Goal: Find specific page/section: Find specific page/section

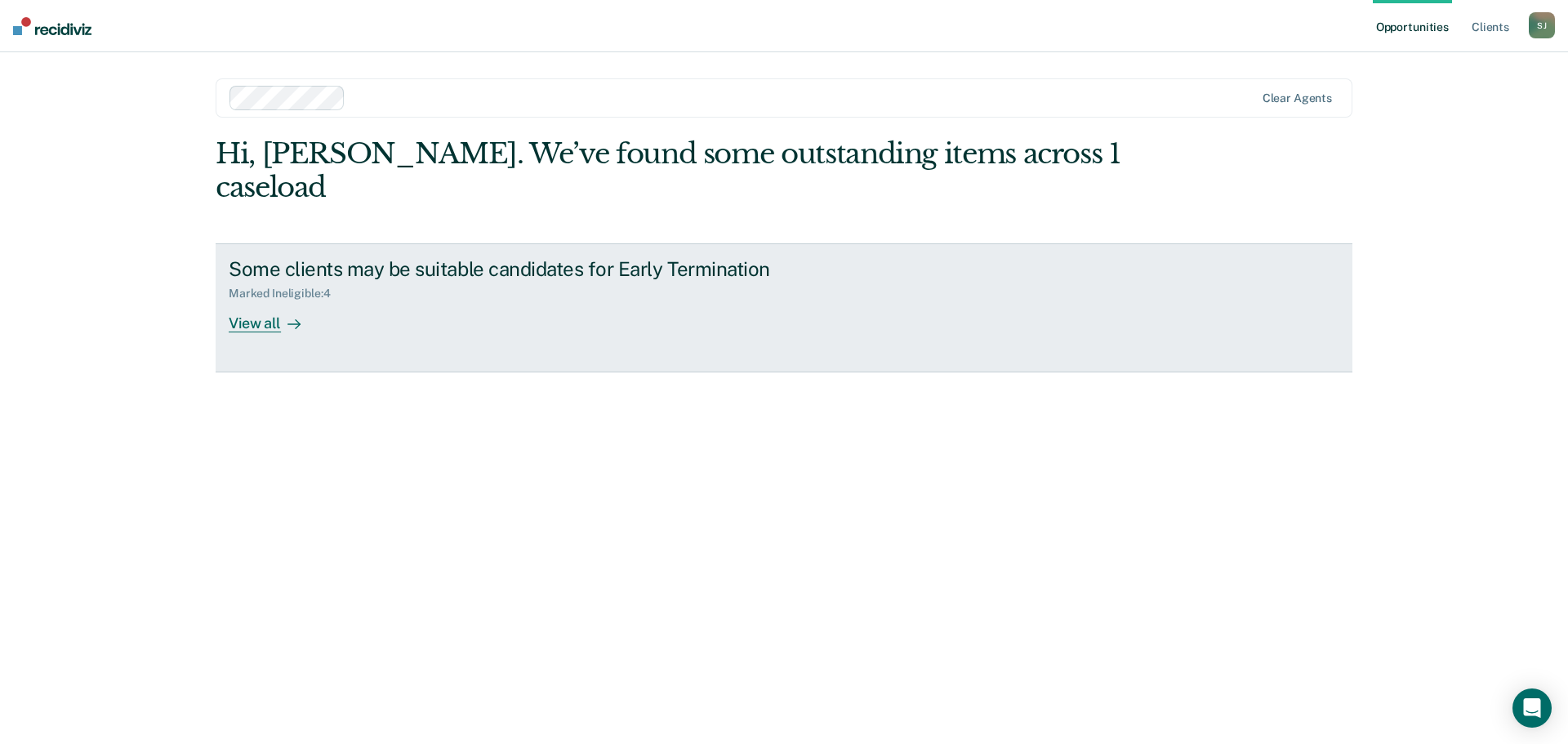
click at [281, 314] on div at bounding box center [290, 323] width 20 height 19
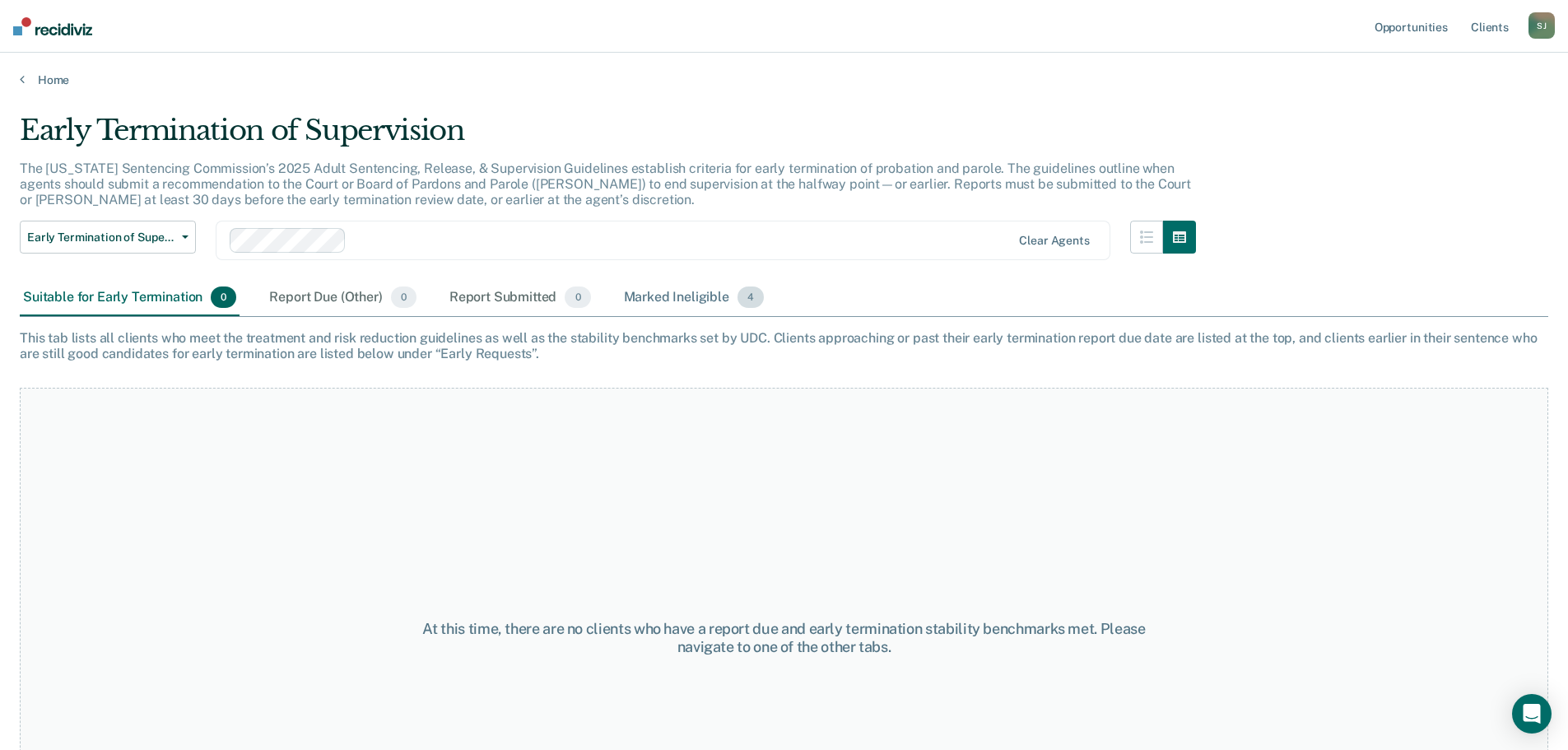
click at [710, 299] on div "Marked Ineligible 4" at bounding box center [694, 298] width 148 height 37
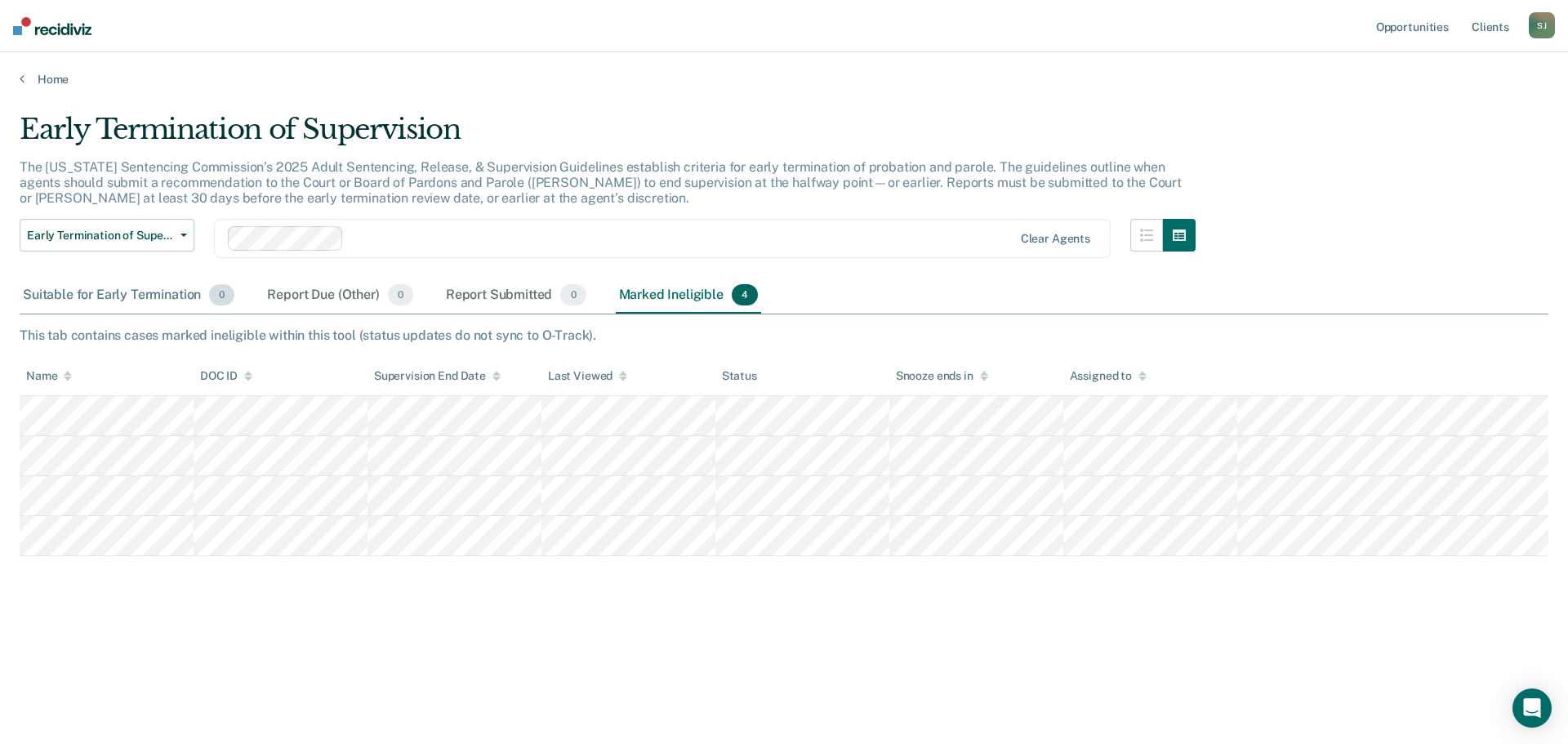
click at [132, 296] on div "Suitable for Early Termination 0" at bounding box center [129, 295] width 219 height 36
